Goal: Navigation & Orientation: Find specific page/section

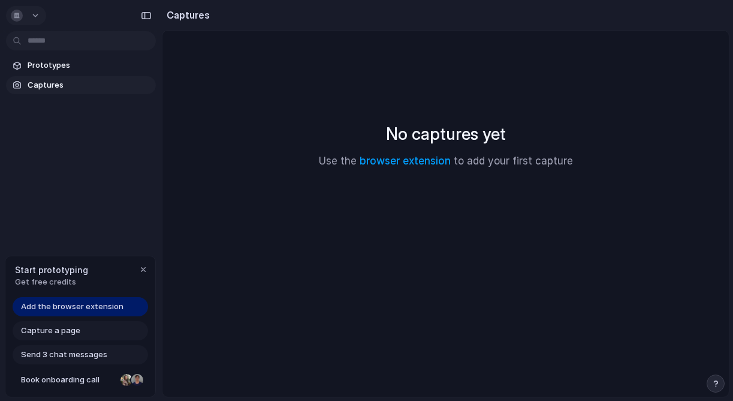
click at [36, 13] on button "button" at bounding box center [26, 15] width 40 height 19
click at [65, 187] on div "Settings Invite members Change theme Sign out" at bounding box center [366, 200] width 733 height 401
click at [409, 161] on link "browser extension" at bounding box center [405, 161] width 91 height 12
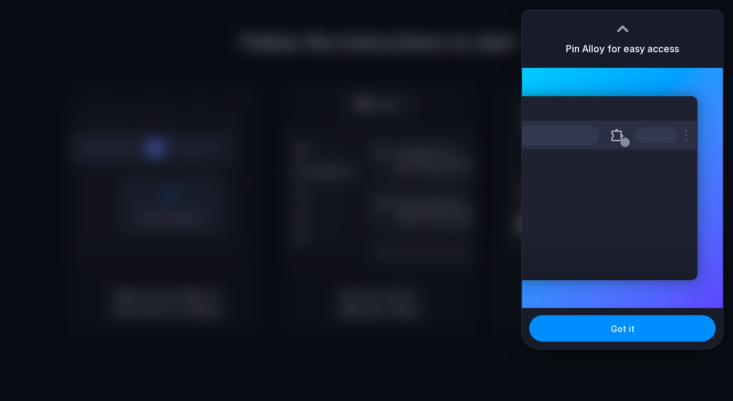
click at [416, 198] on div at bounding box center [366, 200] width 733 height 401
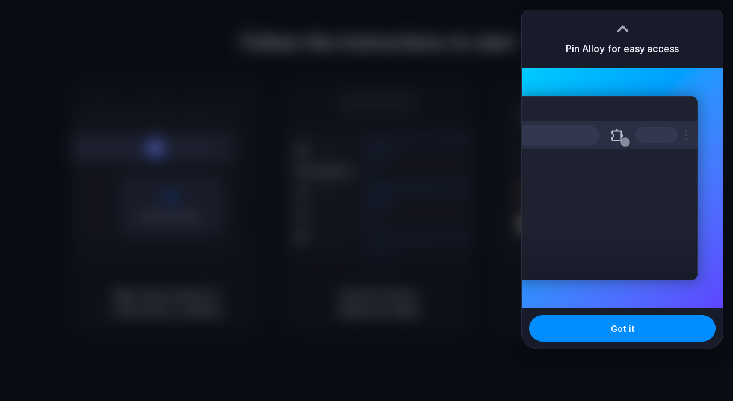
click at [624, 29] on div at bounding box center [623, 29] width 18 height 18
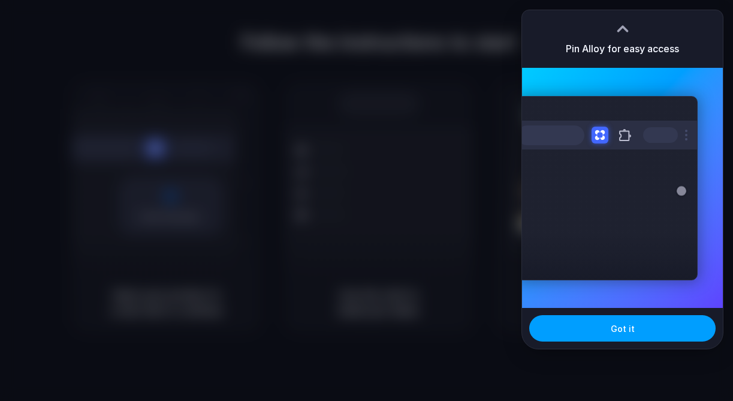
click at [625, 322] on span "Got it" at bounding box center [623, 328] width 24 height 13
